Goal: Transaction & Acquisition: Purchase product/service

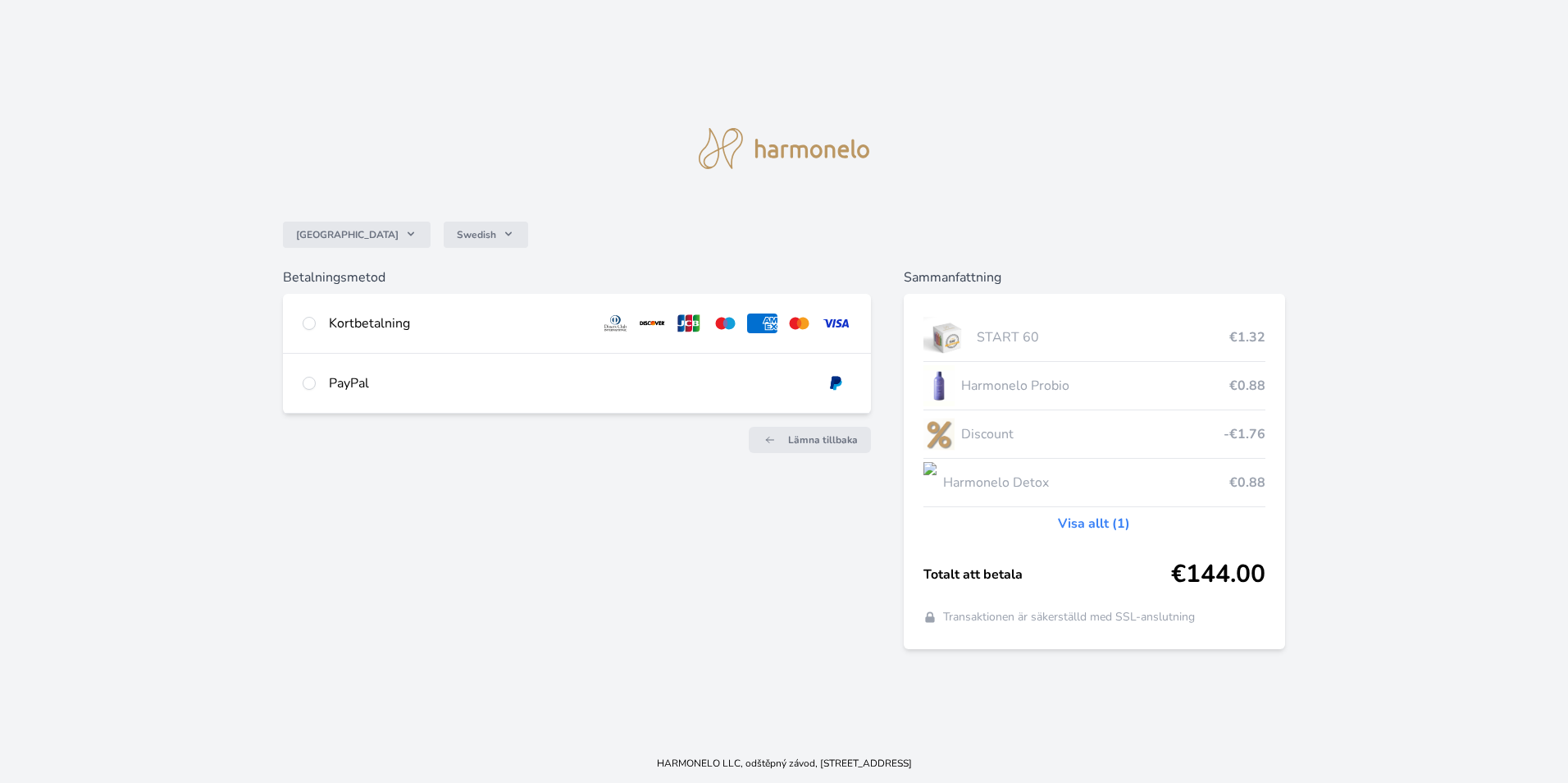
click at [320, 324] on div "Kortbetalning" at bounding box center [577, 324] width 588 height 59
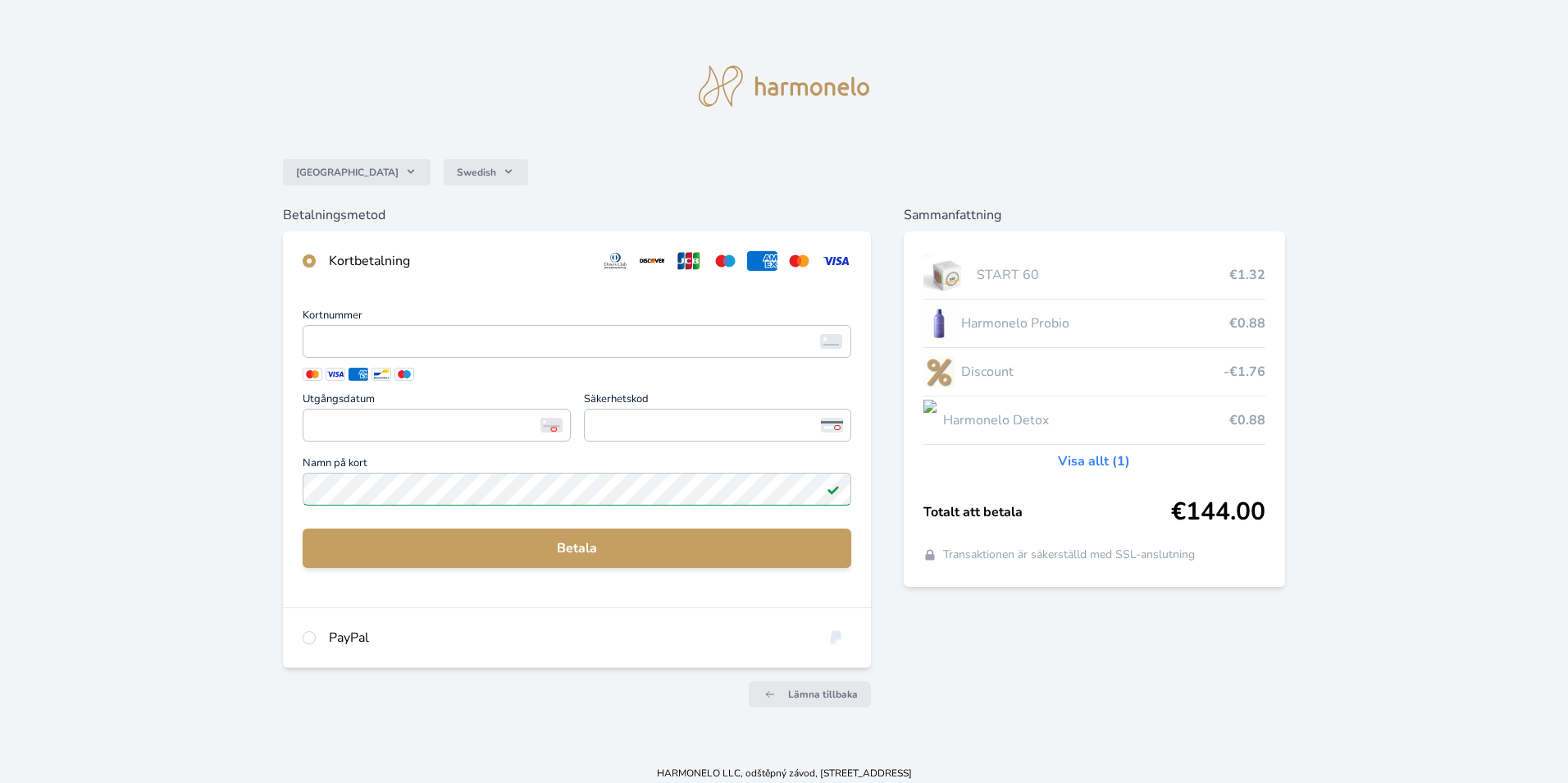
radio input "true"
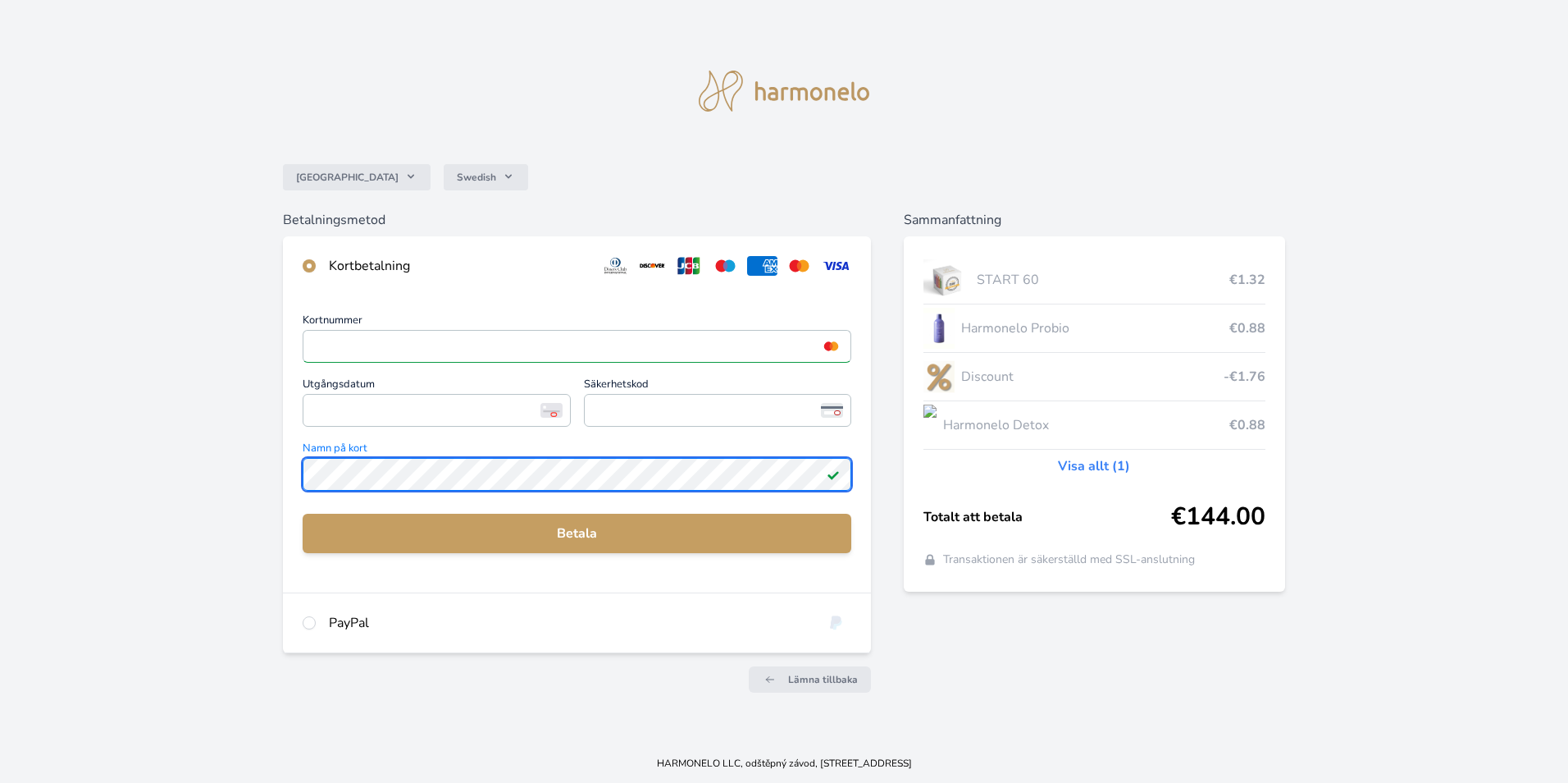
click at [272, 457] on div "Sverige Swedish Betalningsmetod Kortbetalning Kortnummer <p>Your browser does n…" at bounding box center [784, 372] width 1568 height 744
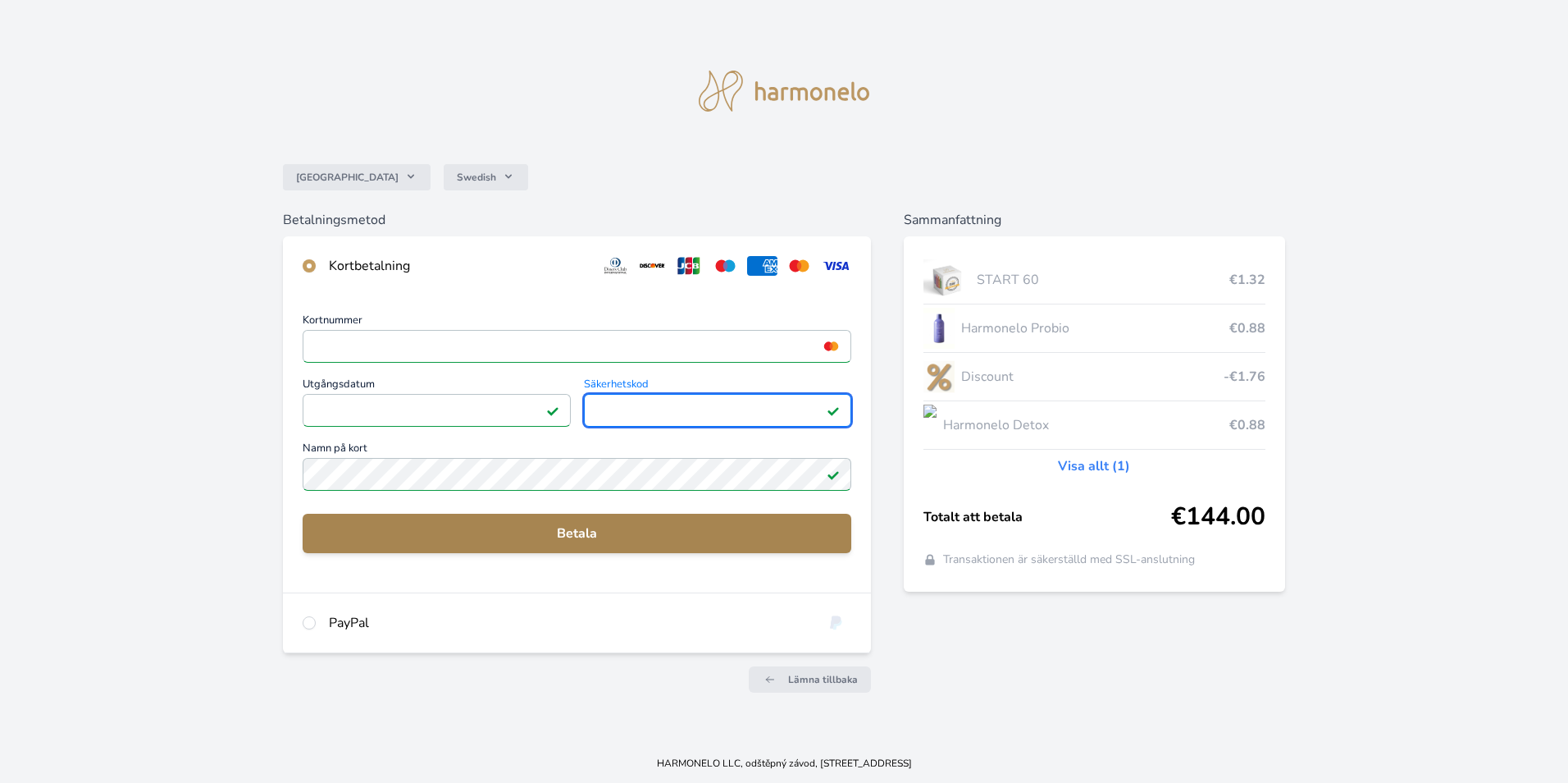
click at [580, 532] on span "Betala" at bounding box center [576, 533] width 522 height 20
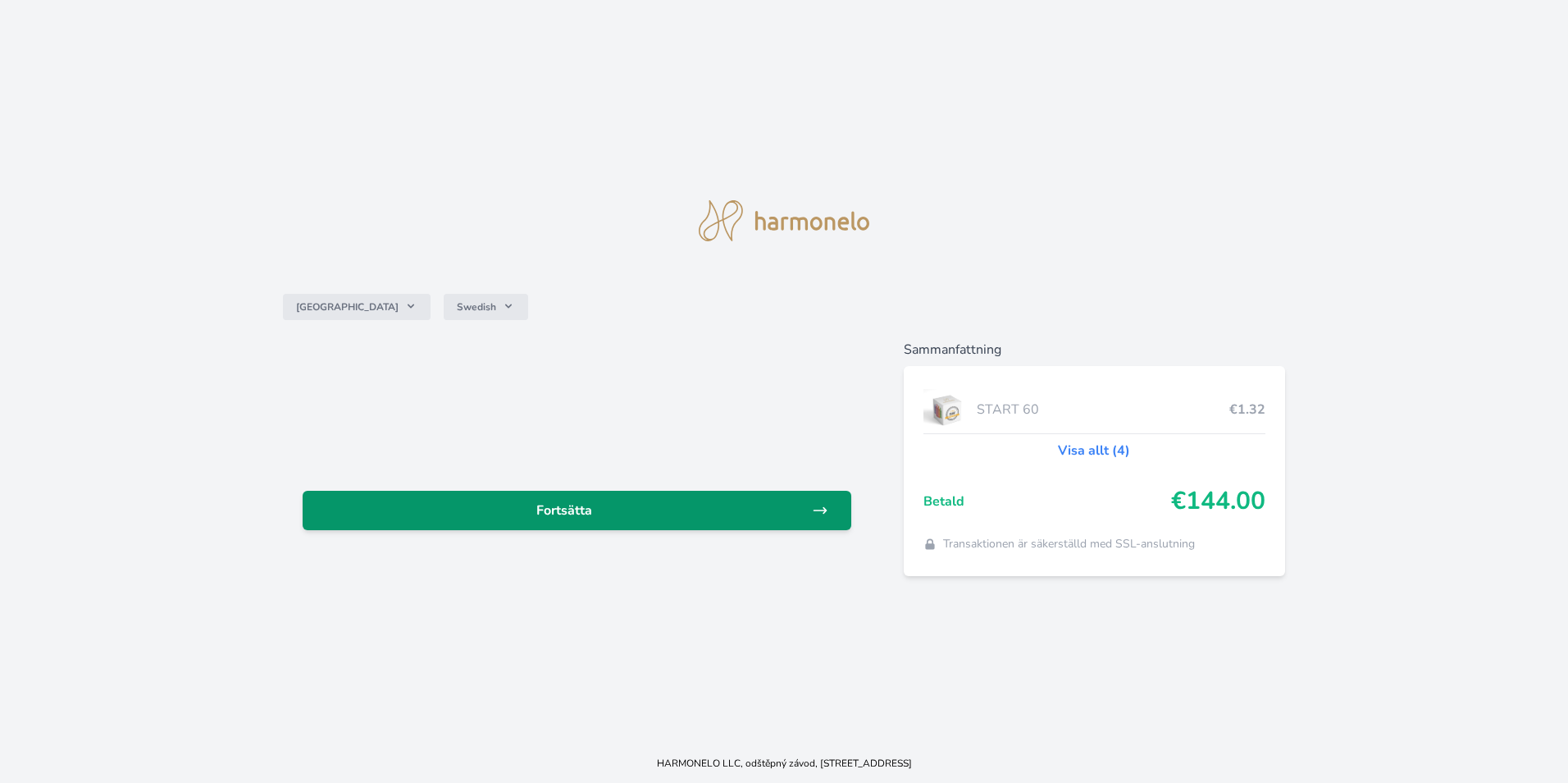
click at [492, 522] on link "Fortsätta" at bounding box center [577, 511] width 549 height 39
